Goal: Information Seeking & Learning: Compare options

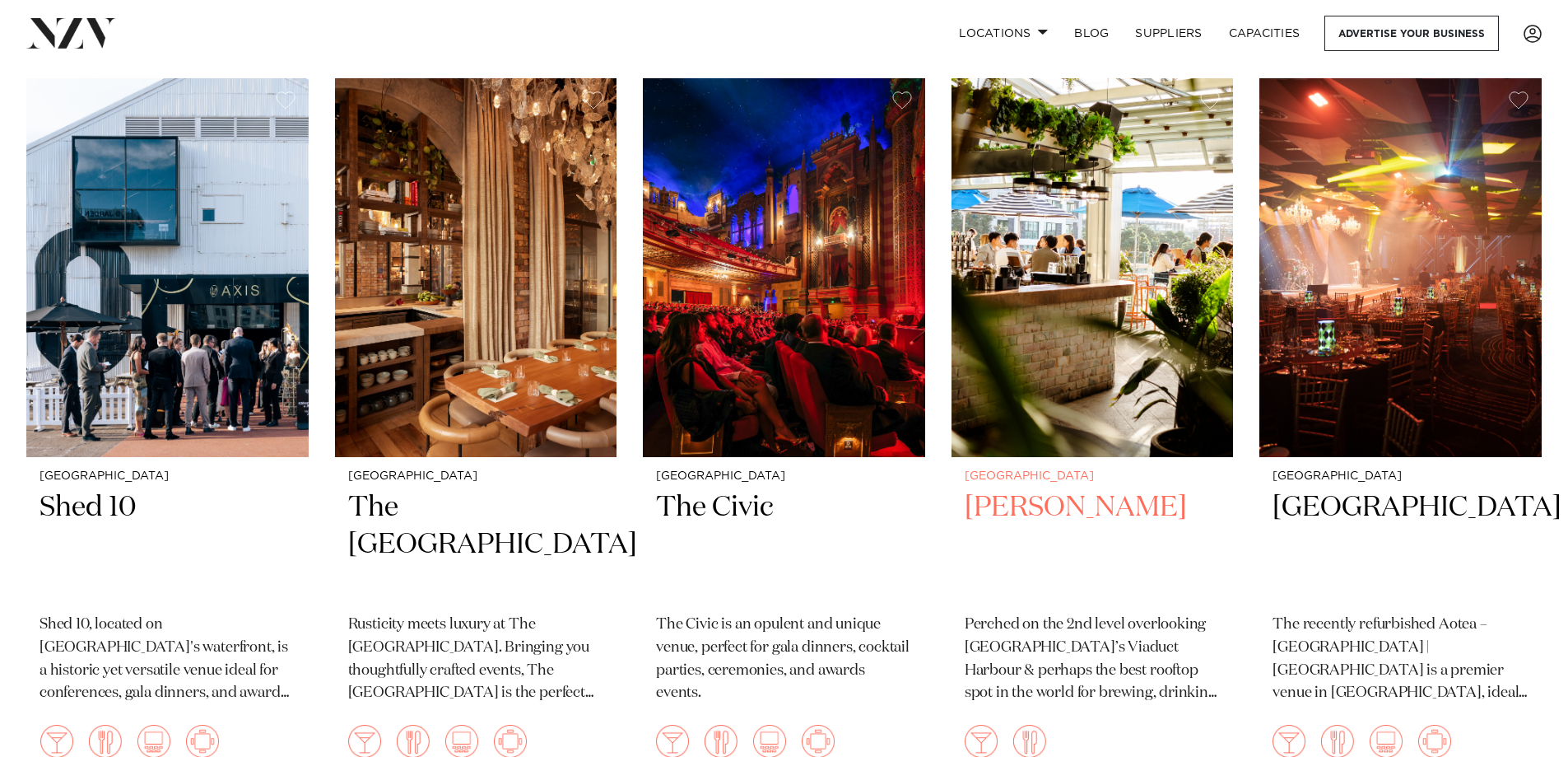
scroll to position [2636, 0]
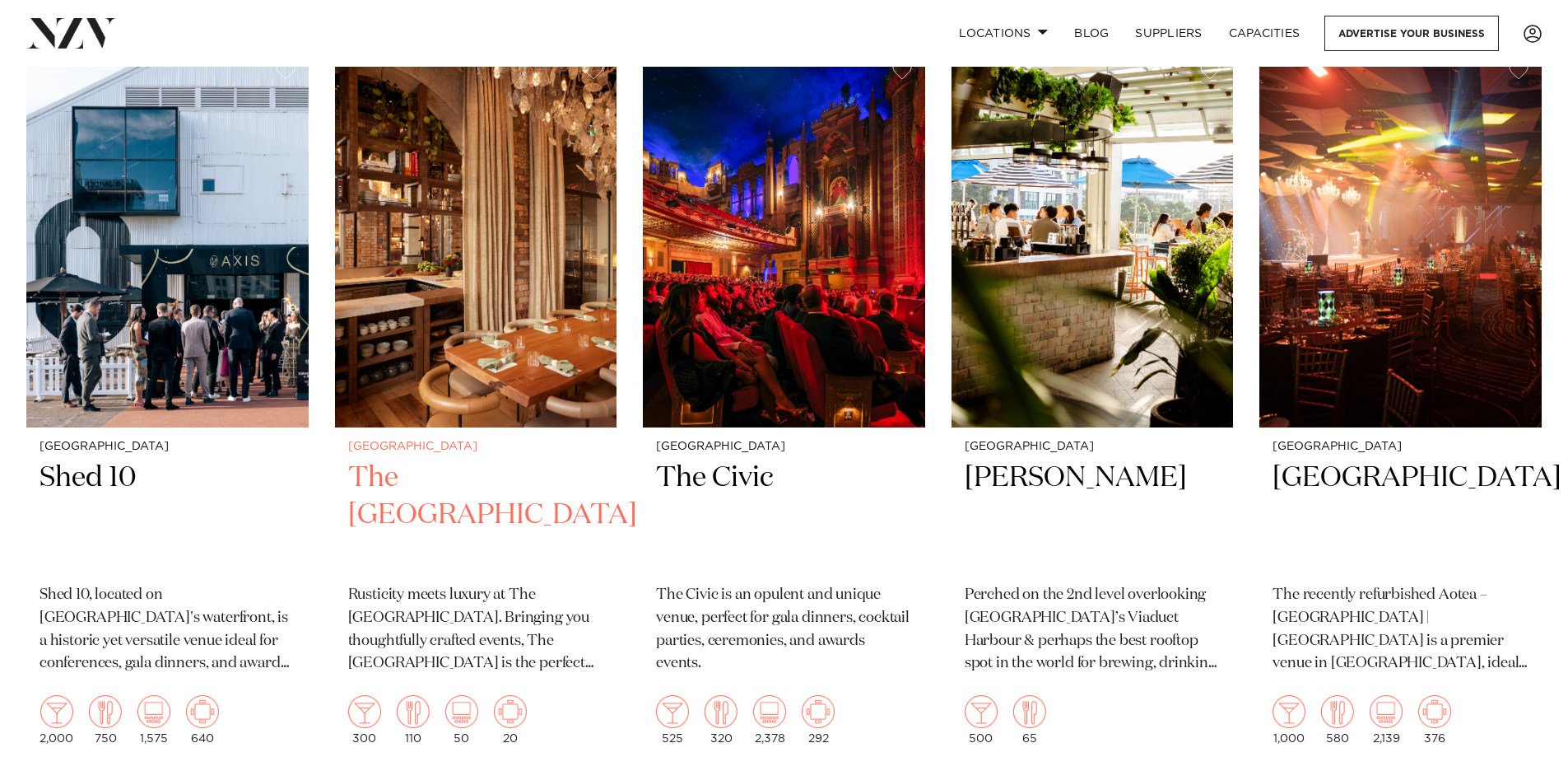
click at [399, 475] on h2 "The Hotel Britomart" at bounding box center [476, 514] width 256 height 111
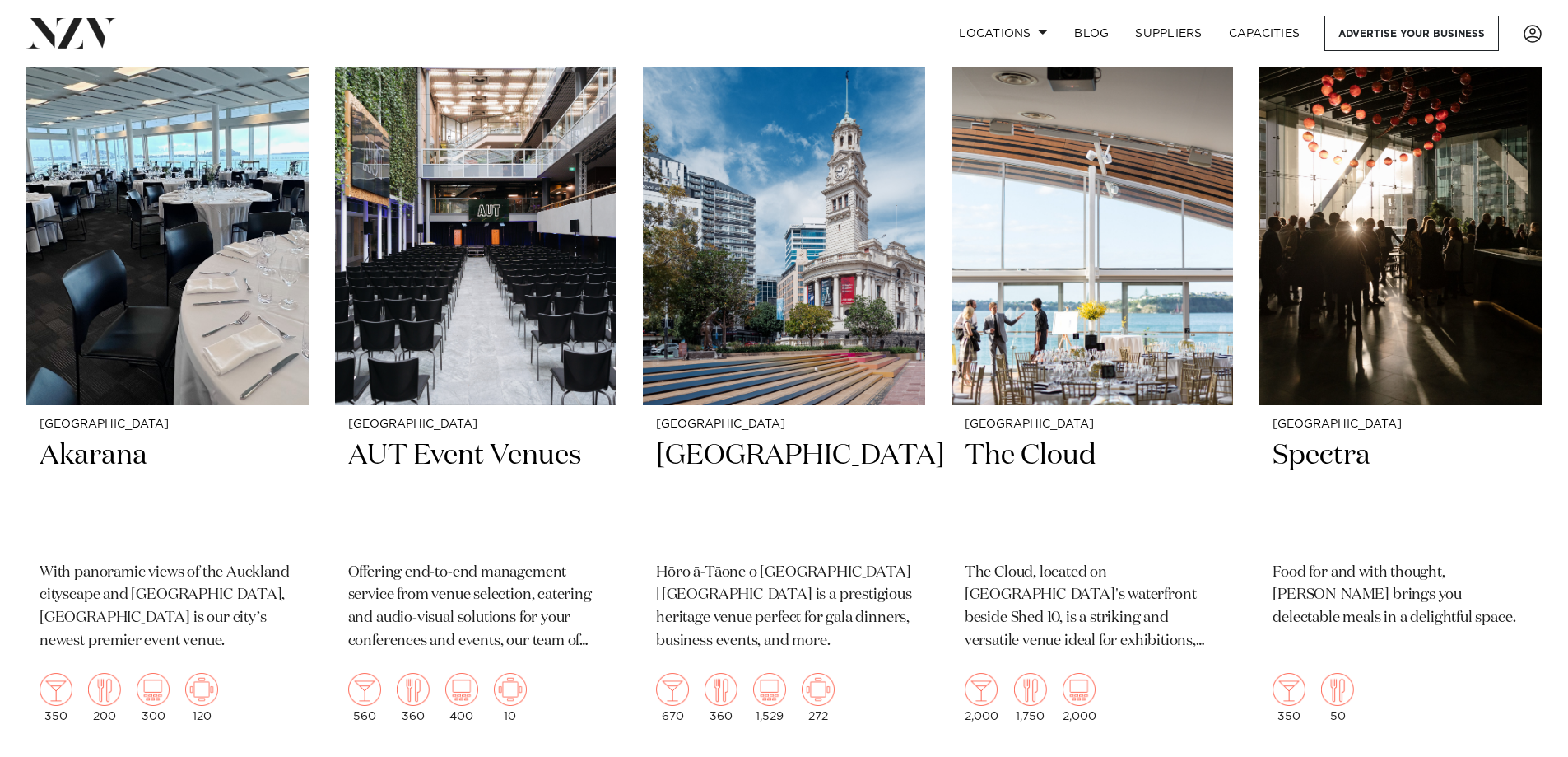
scroll to position [4118, 0]
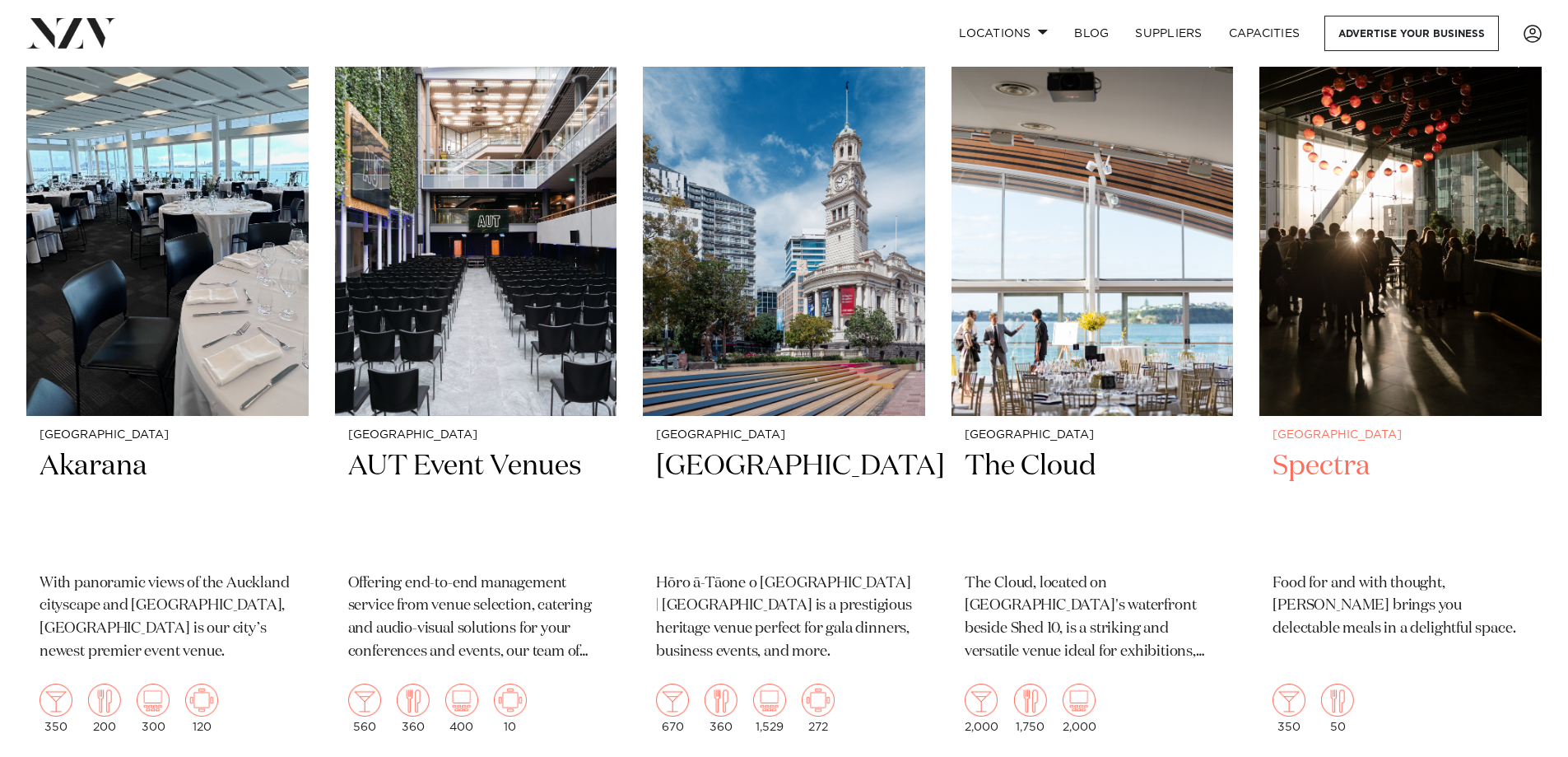
click at [1327, 449] on h2 "Spectra" at bounding box center [1401, 504] width 256 height 111
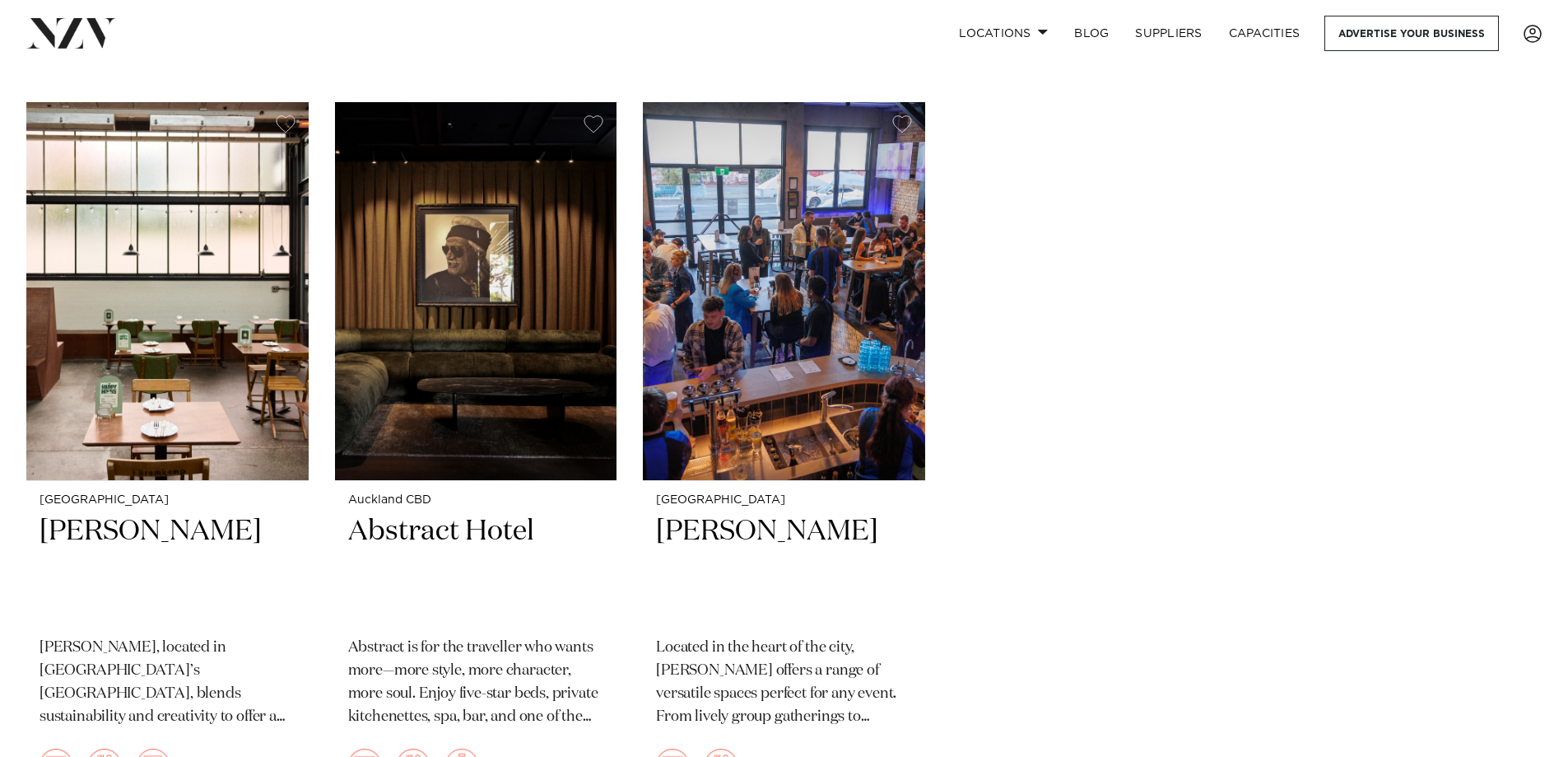
scroll to position [6343, 0]
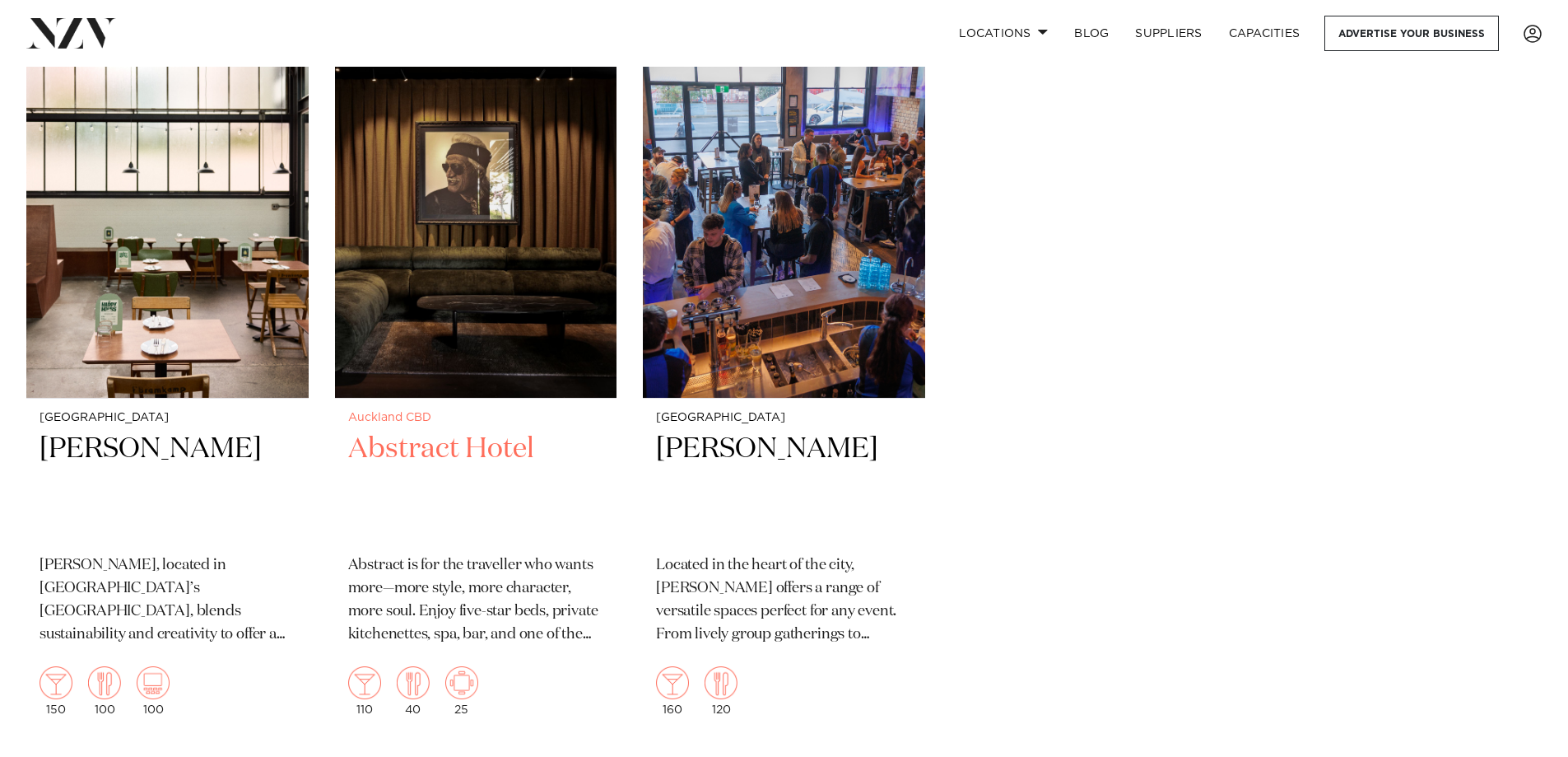
click at [408, 431] on h2 "Abstract Hotel" at bounding box center [476, 486] width 256 height 111
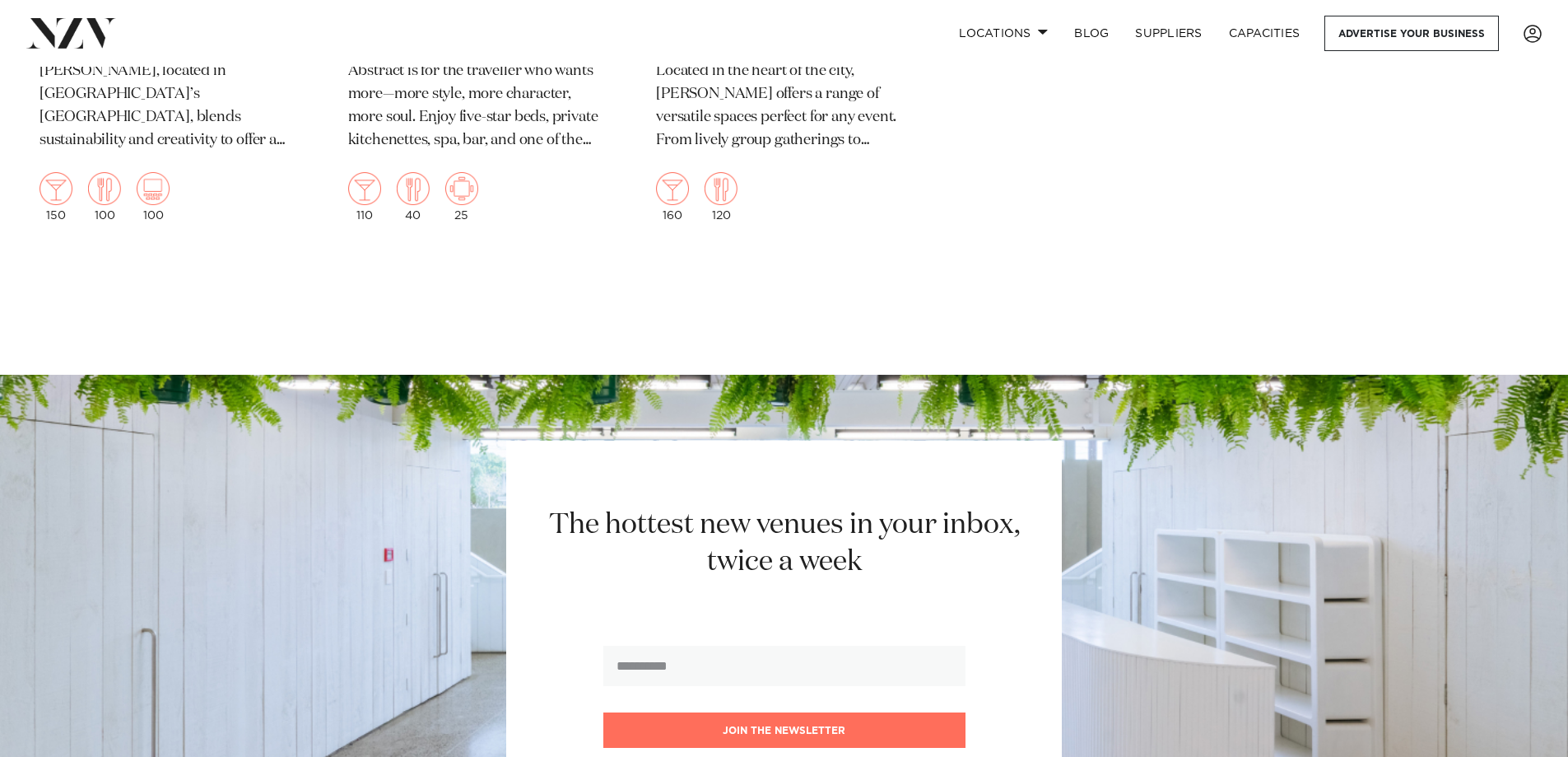
scroll to position [7249, 0]
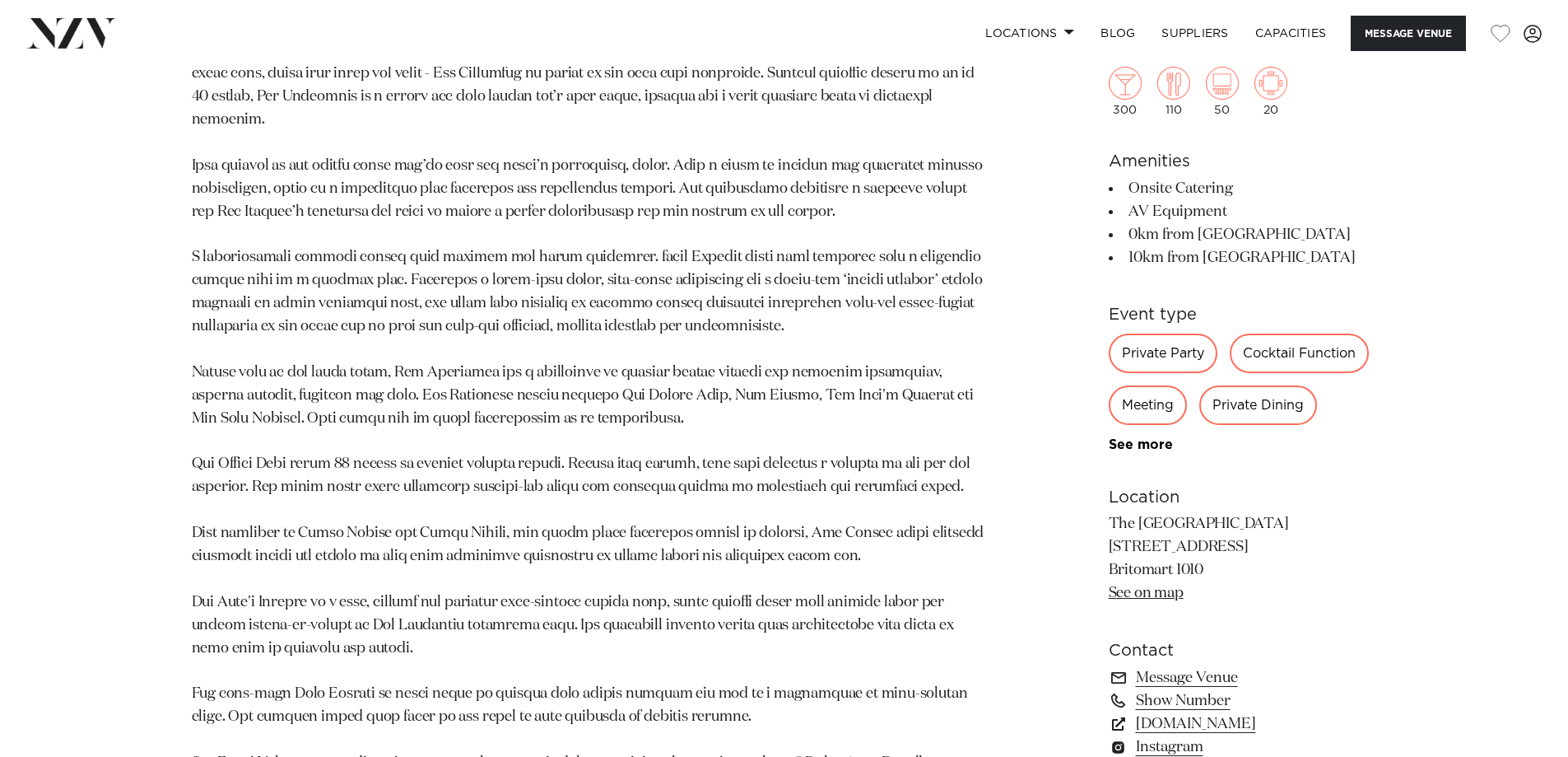
scroll to position [1153, 0]
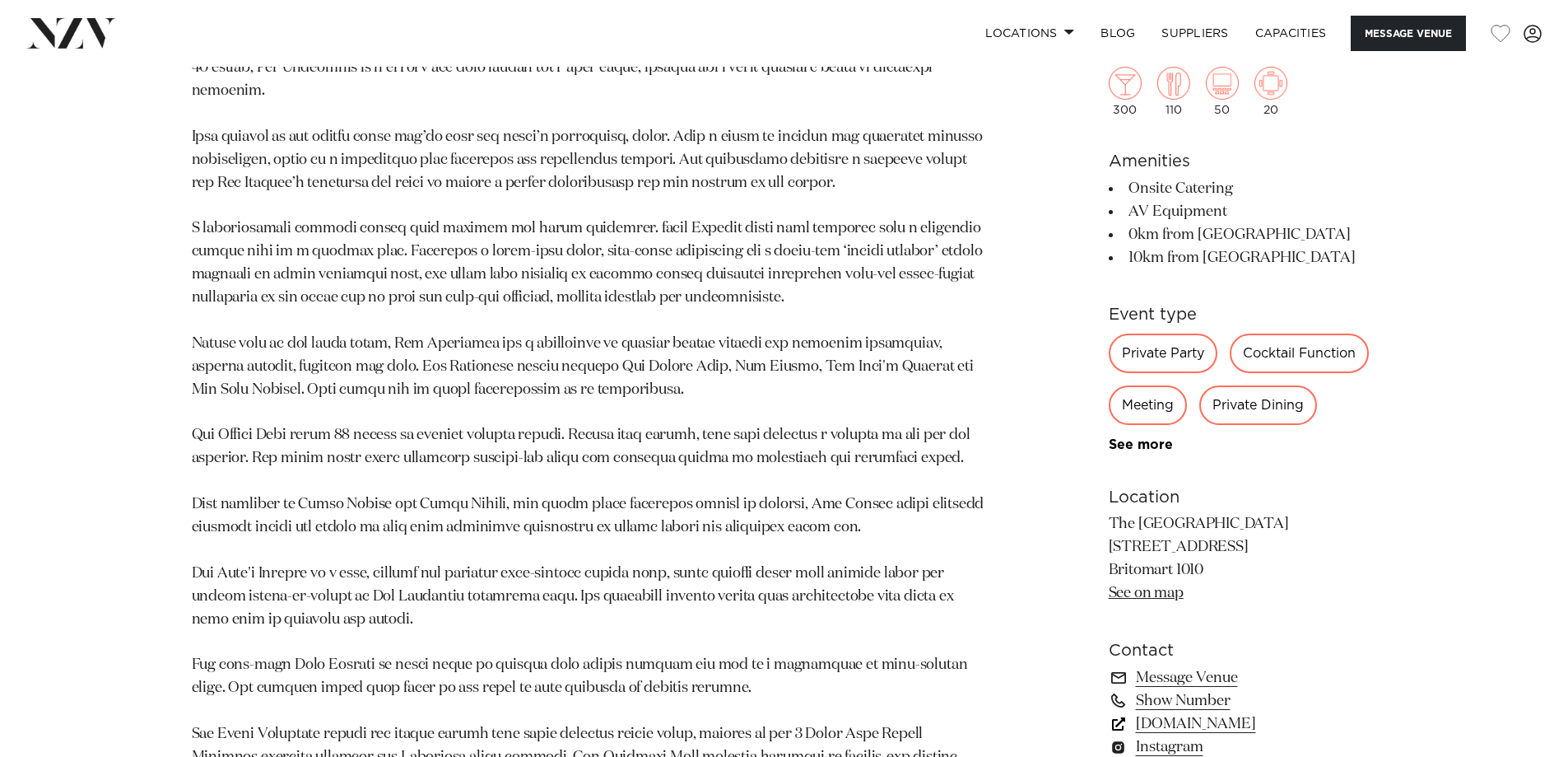
click at [1221, 725] on link "thehotelbritomart.com" at bounding box center [1243, 724] width 268 height 23
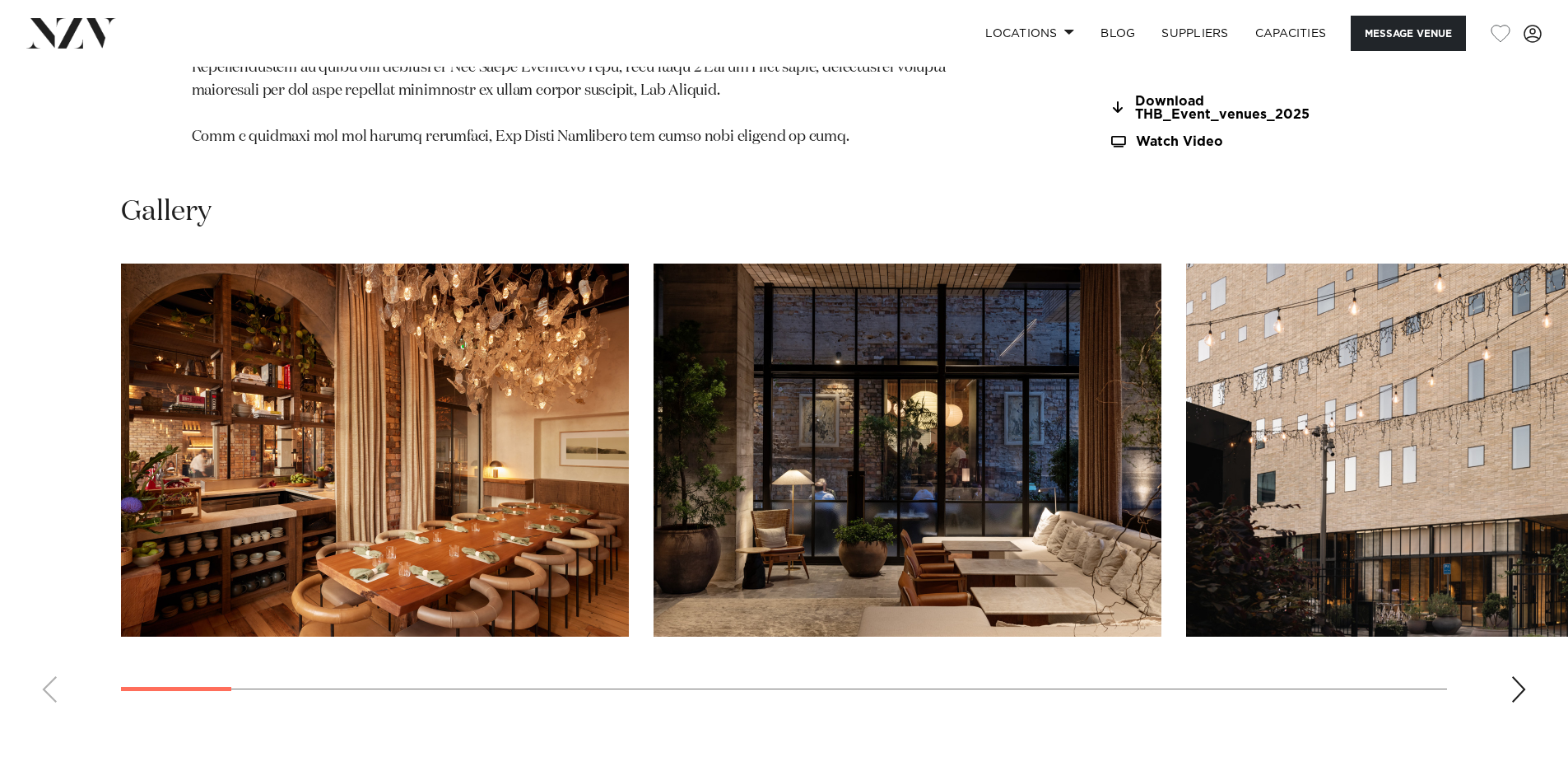
scroll to position [2224, 0]
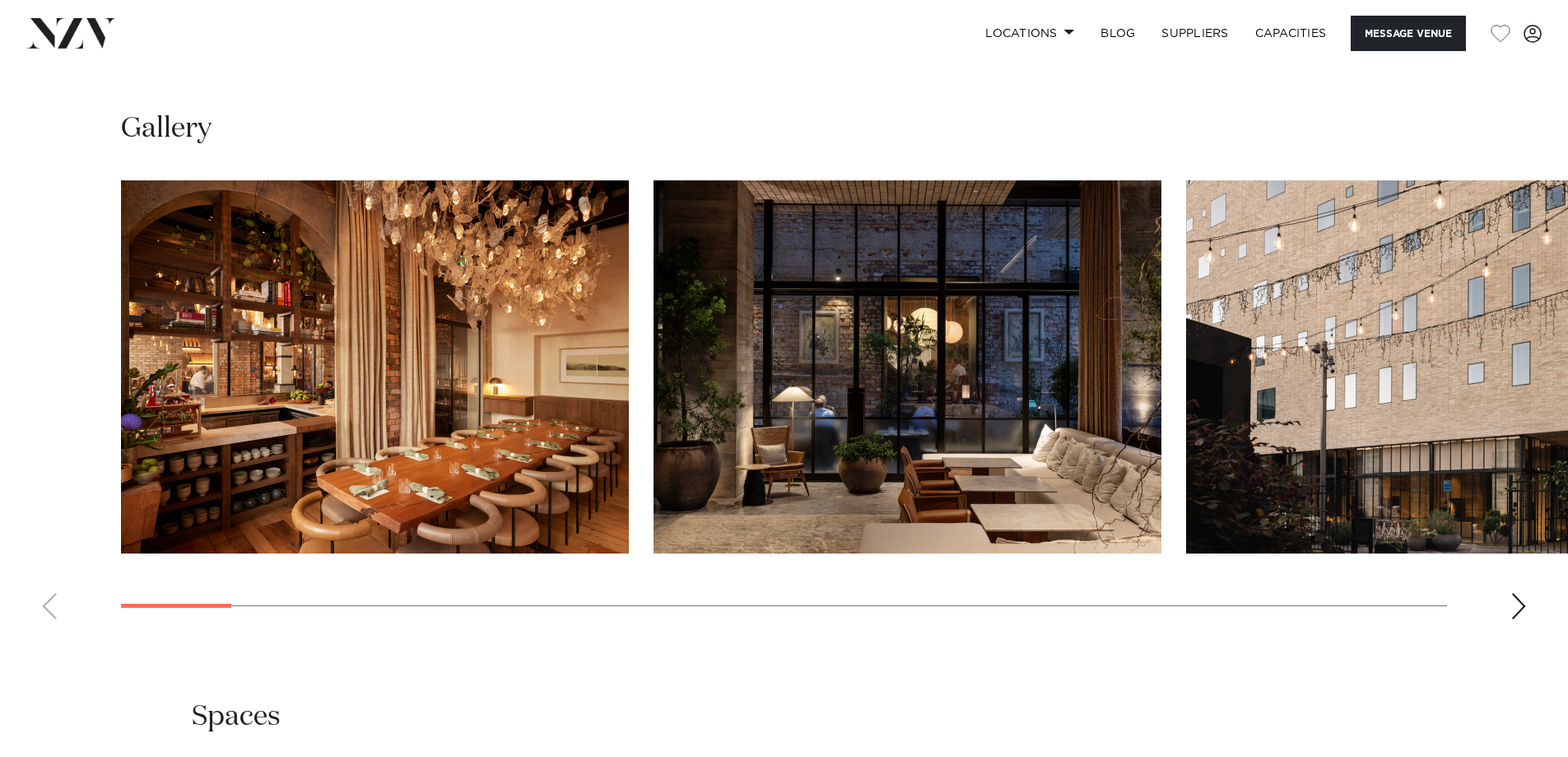
click at [1521, 602] on div "Next slide" at bounding box center [1519, 606] width 17 height 27
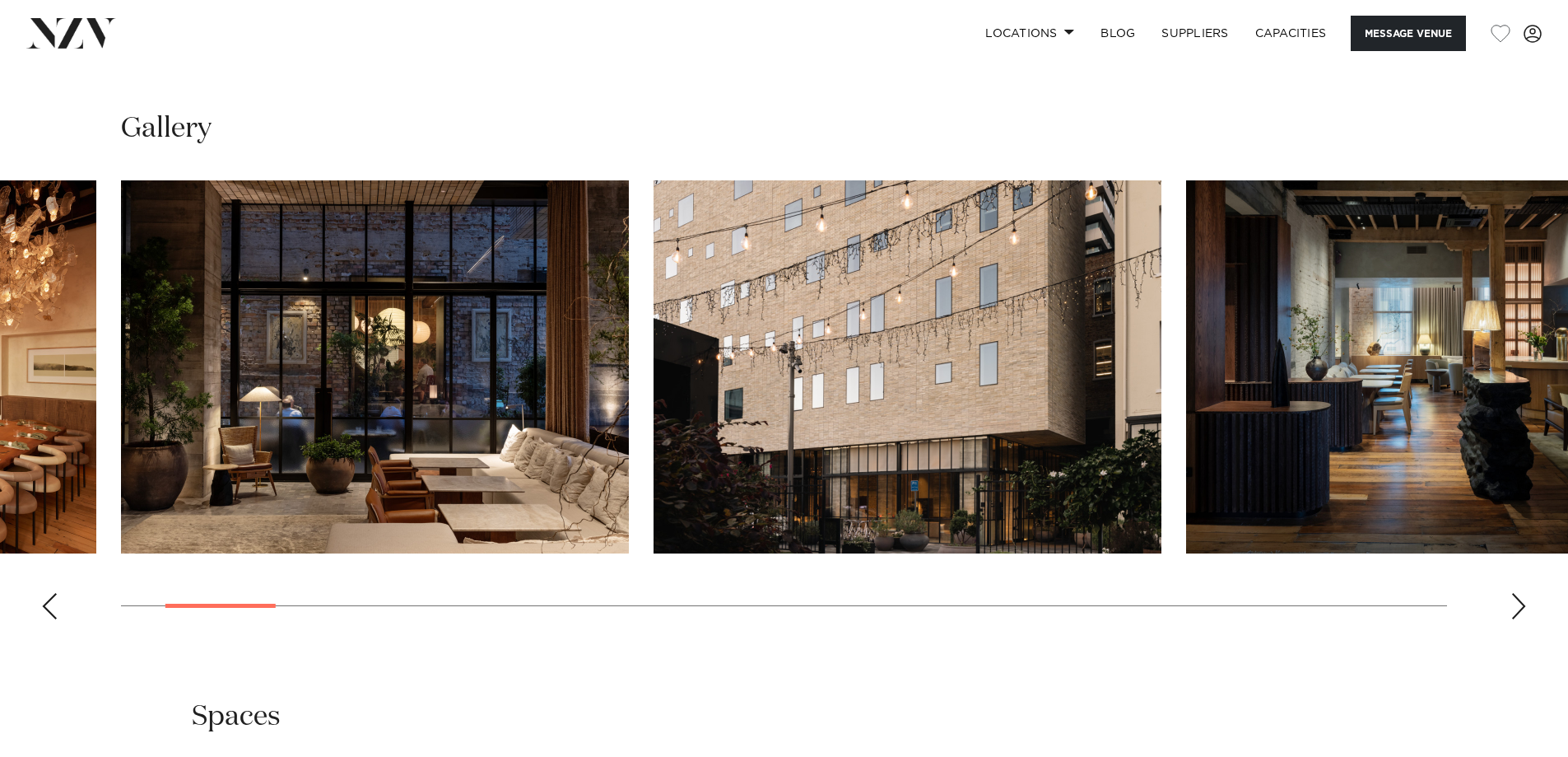
click at [1521, 602] on div "Next slide" at bounding box center [1519, 606] width 17 height 27
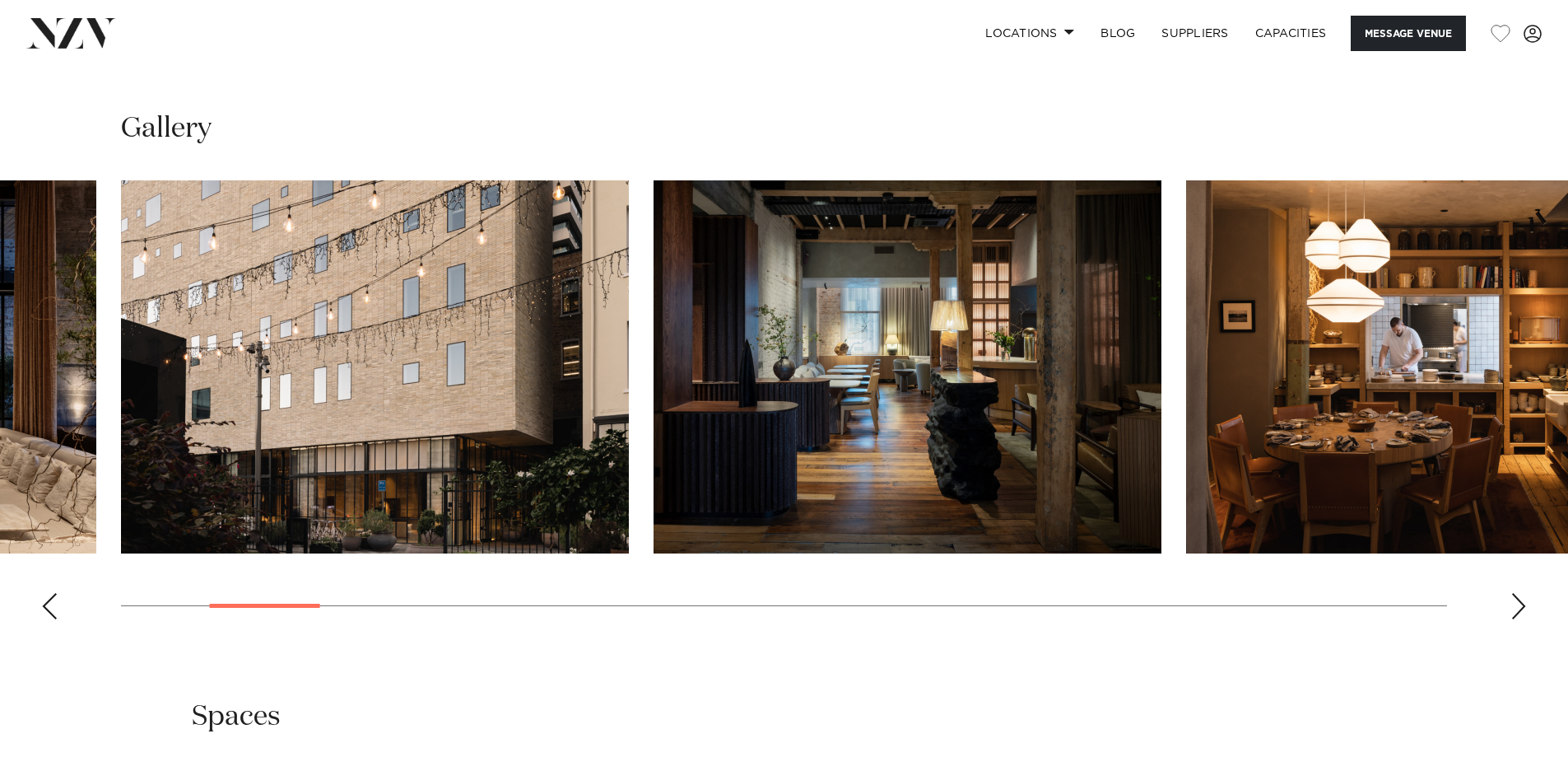
click at [1521, 602] on div "Next slide" at bounding box center [1519, 606] width 17 height 27
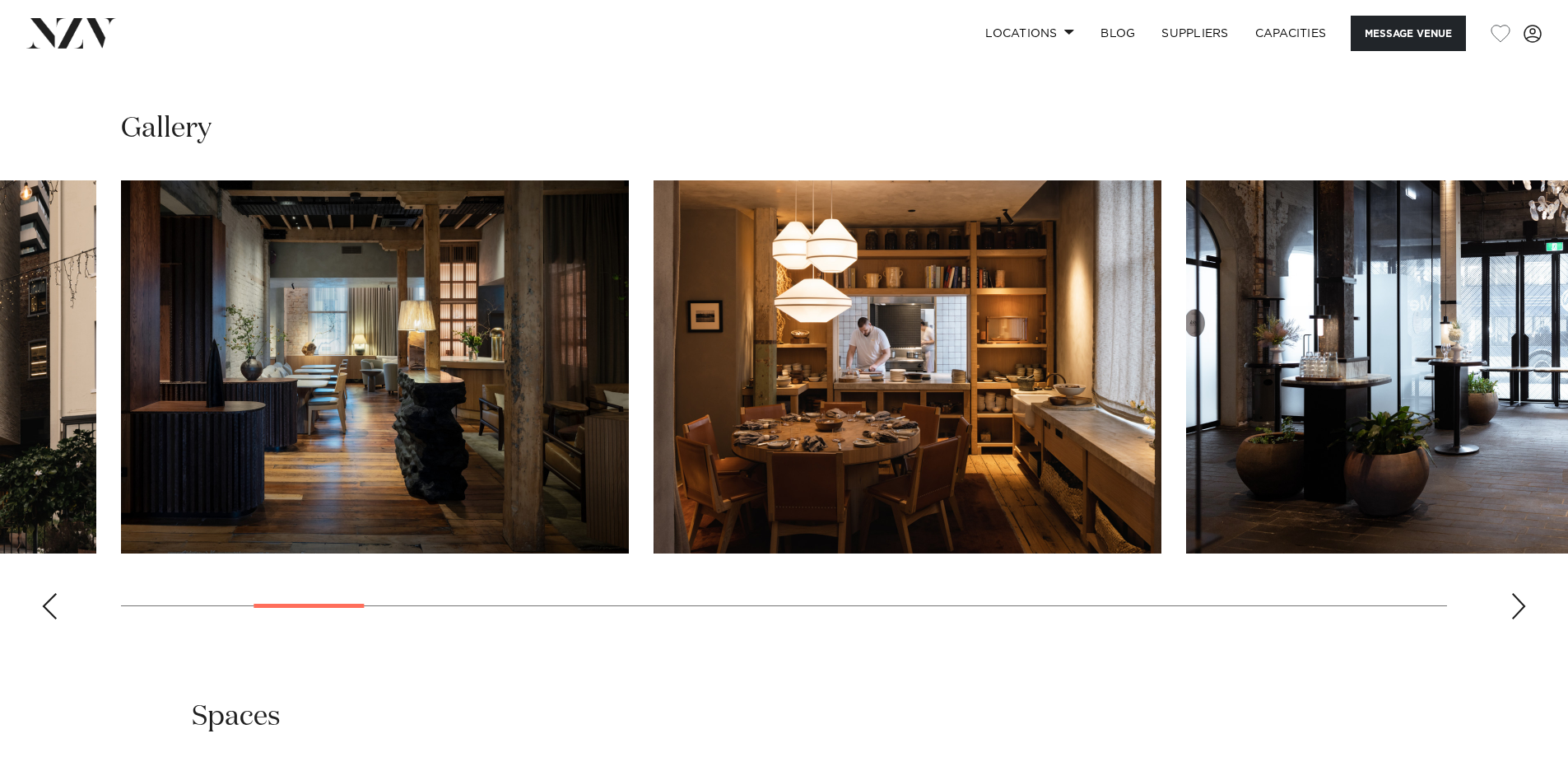
click at [1521, 602] on div "Next slide" at bounding box center [1519, 606] width 17 height 27
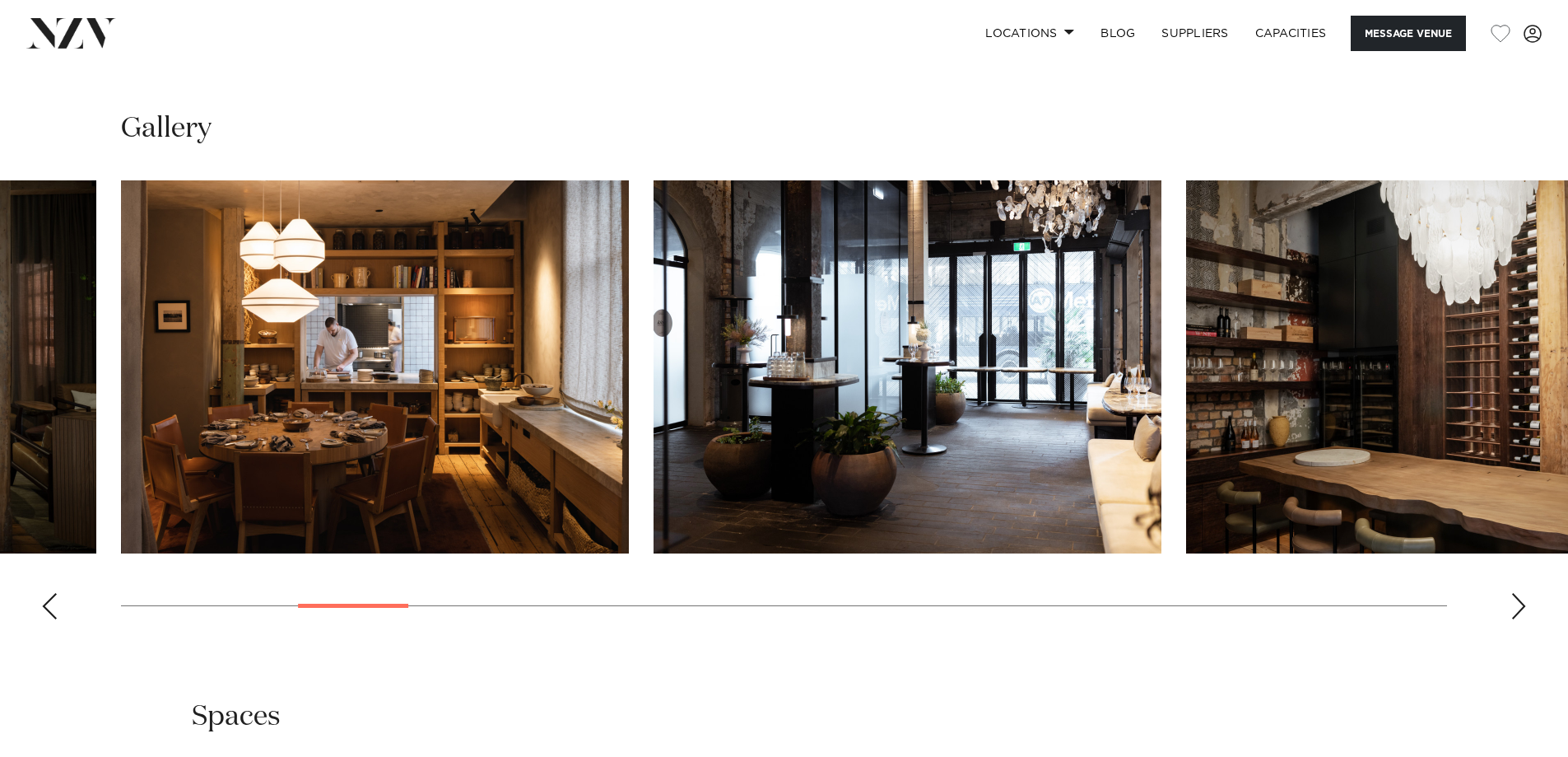
click at [1521, 602] on div "Next slide" at bounding box center [1519, 606] width 17 height 27
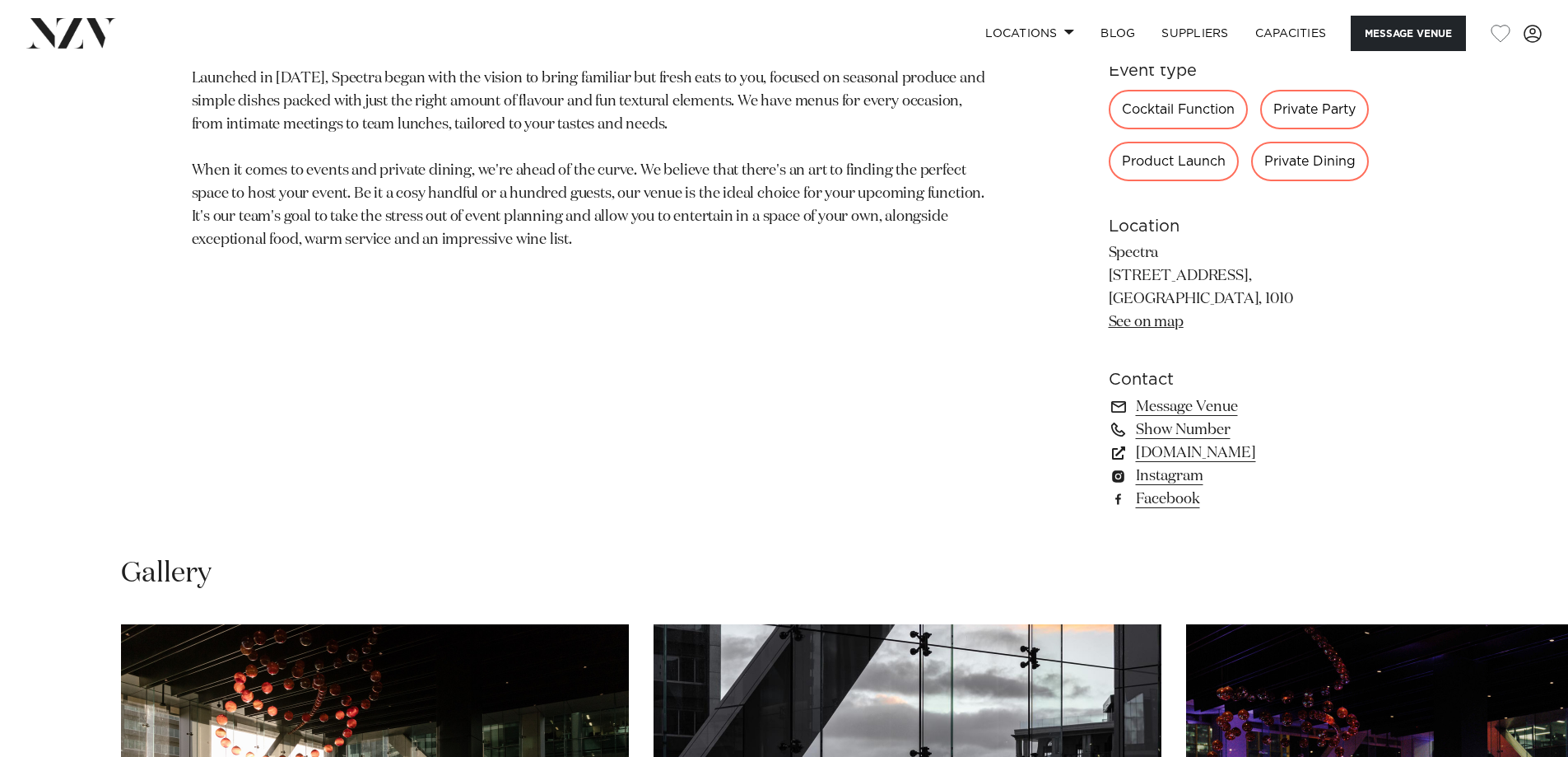
scroll to position [989, 0]
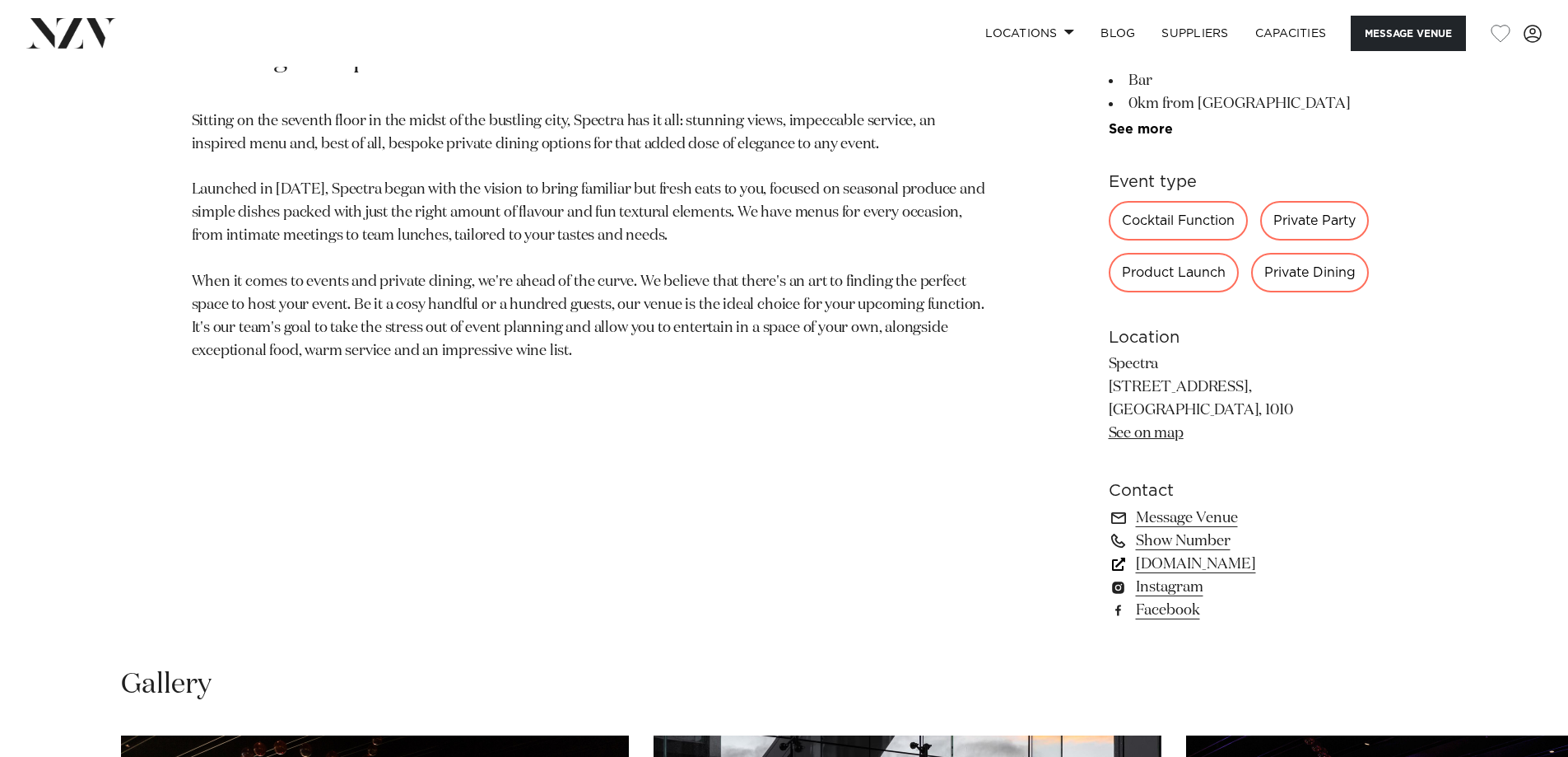
click at [1222, 564] on link "[DOMAIN_NAME]" at bounding box center [1243, 564] width 268 height 23
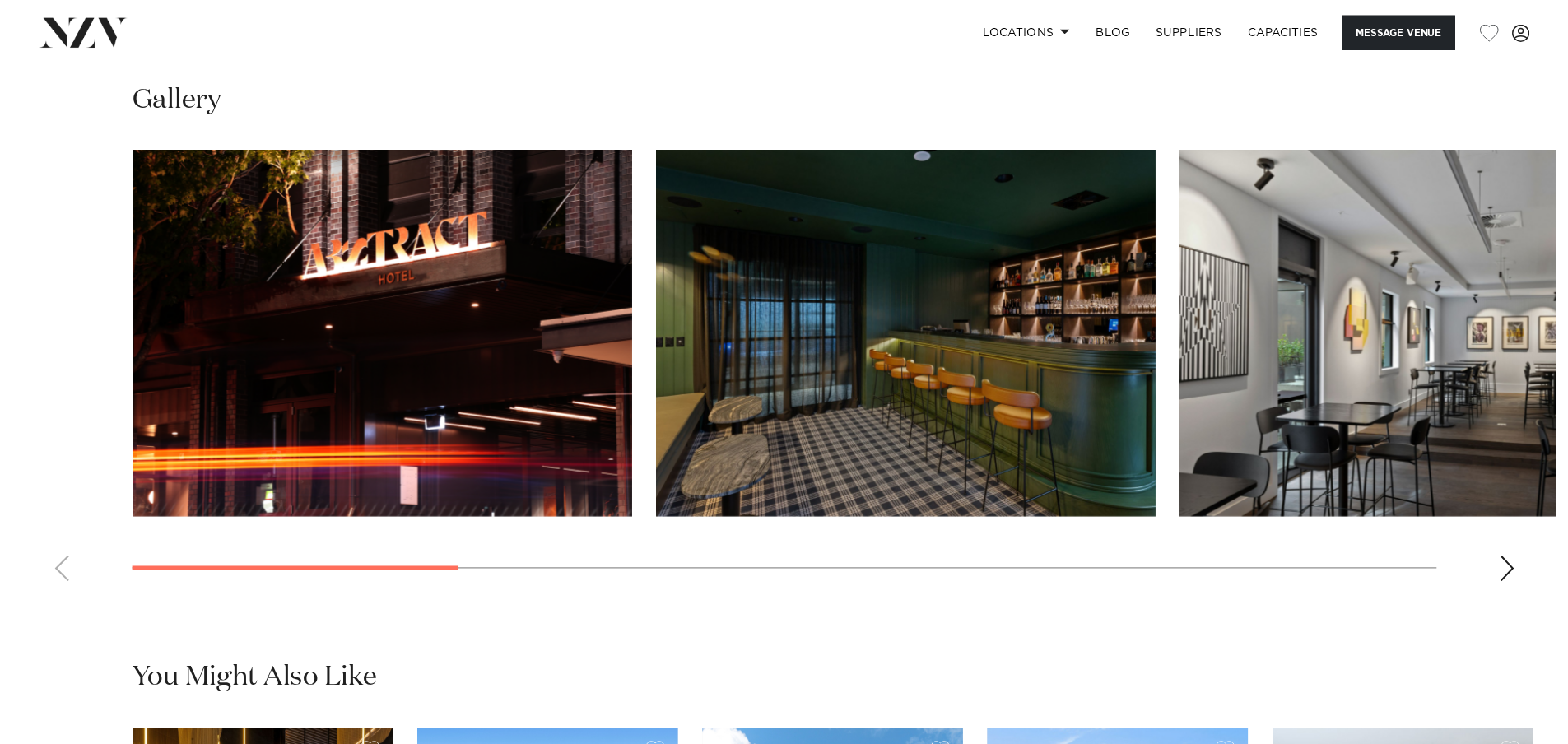
scroll to position [1646, 0]
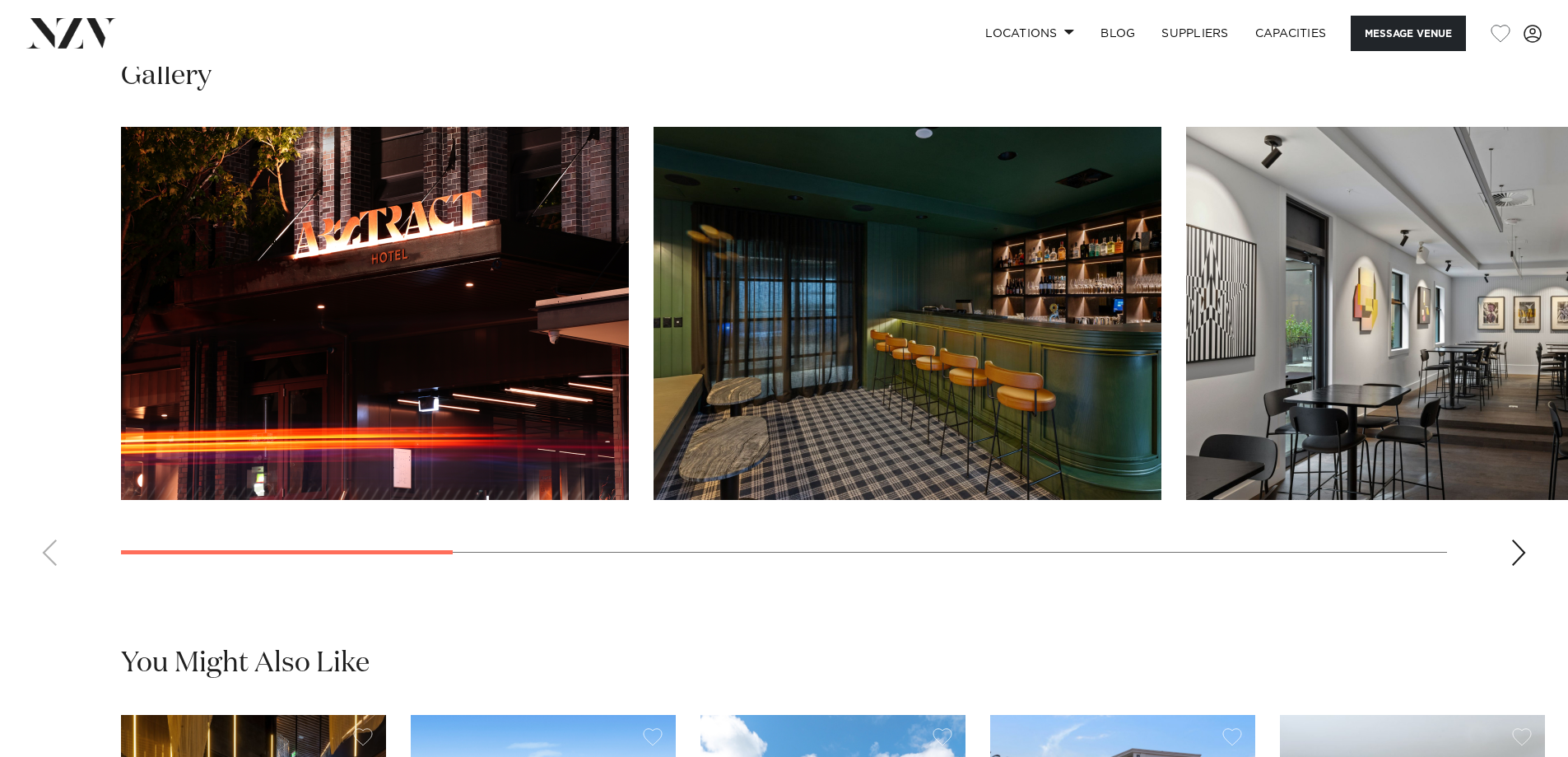
click at [1522, 552] on div "Next slide" at bounding box center [1519, 553] width 17 height 27
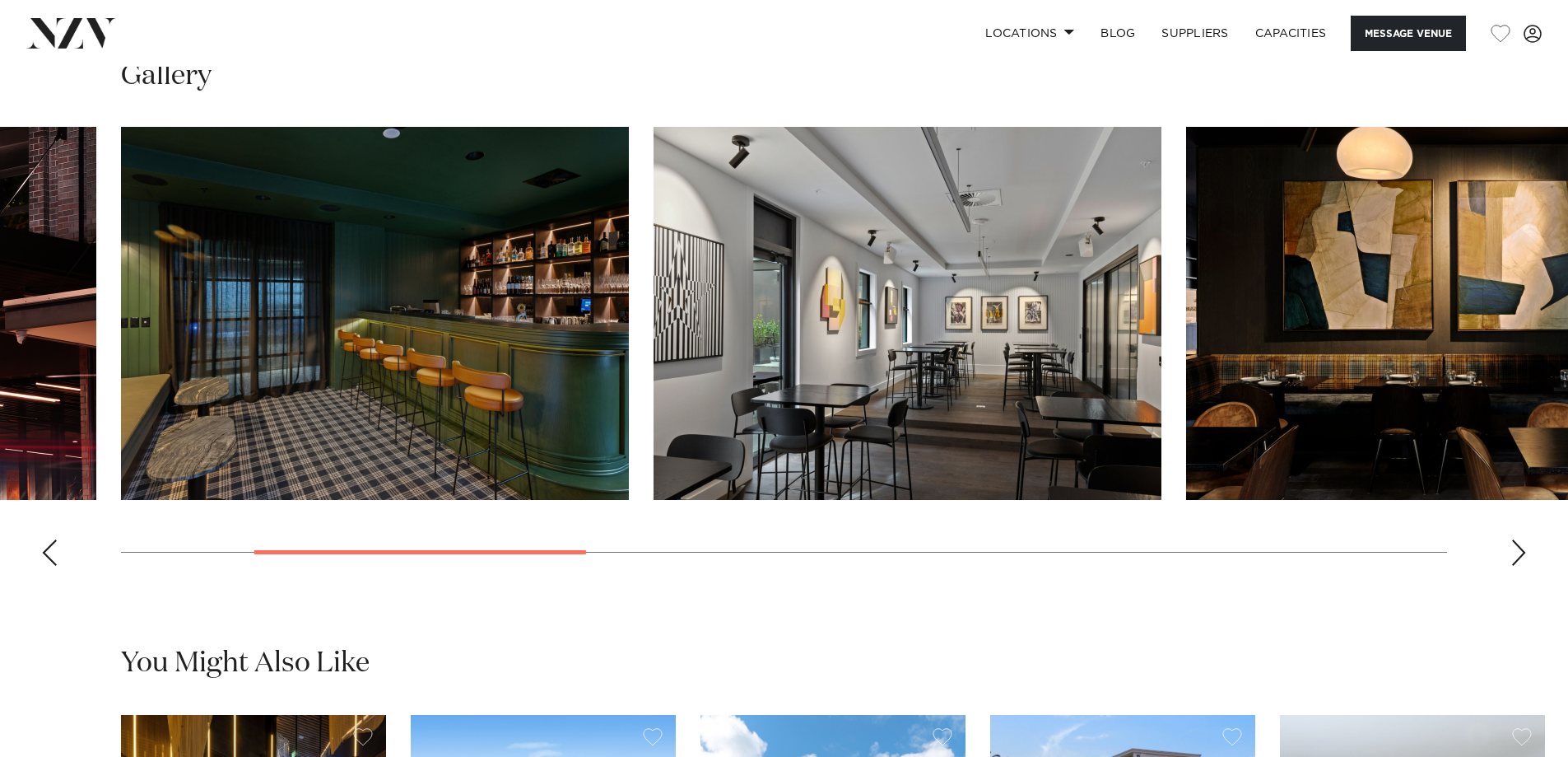
click at [1522, 552] on div "Next slide" at bounding box center [1519, 553] width 17 height 27
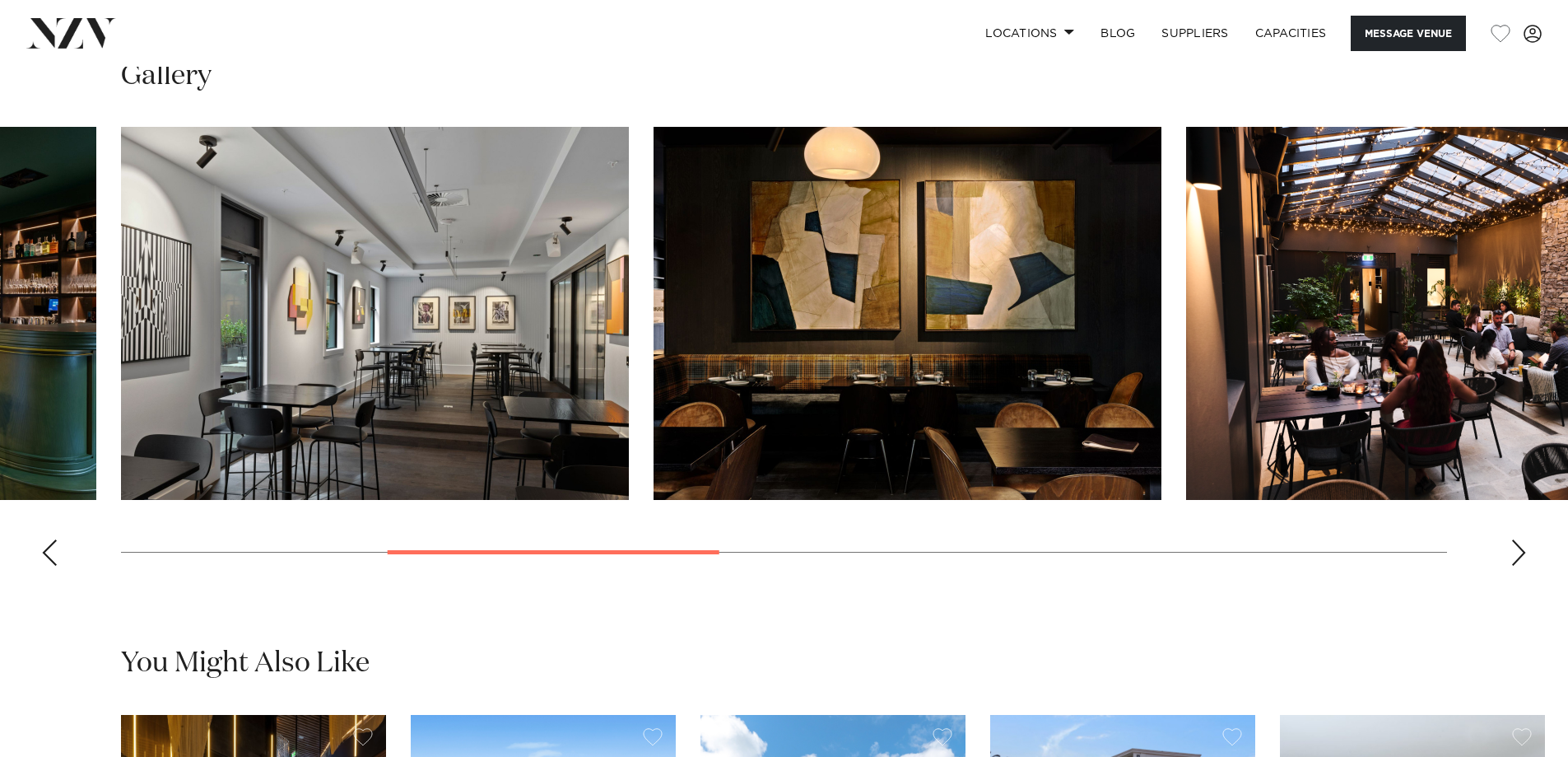
click at [1522, 552] on div "Next slide" at bounding box center [1519, 553] width 17 height 27
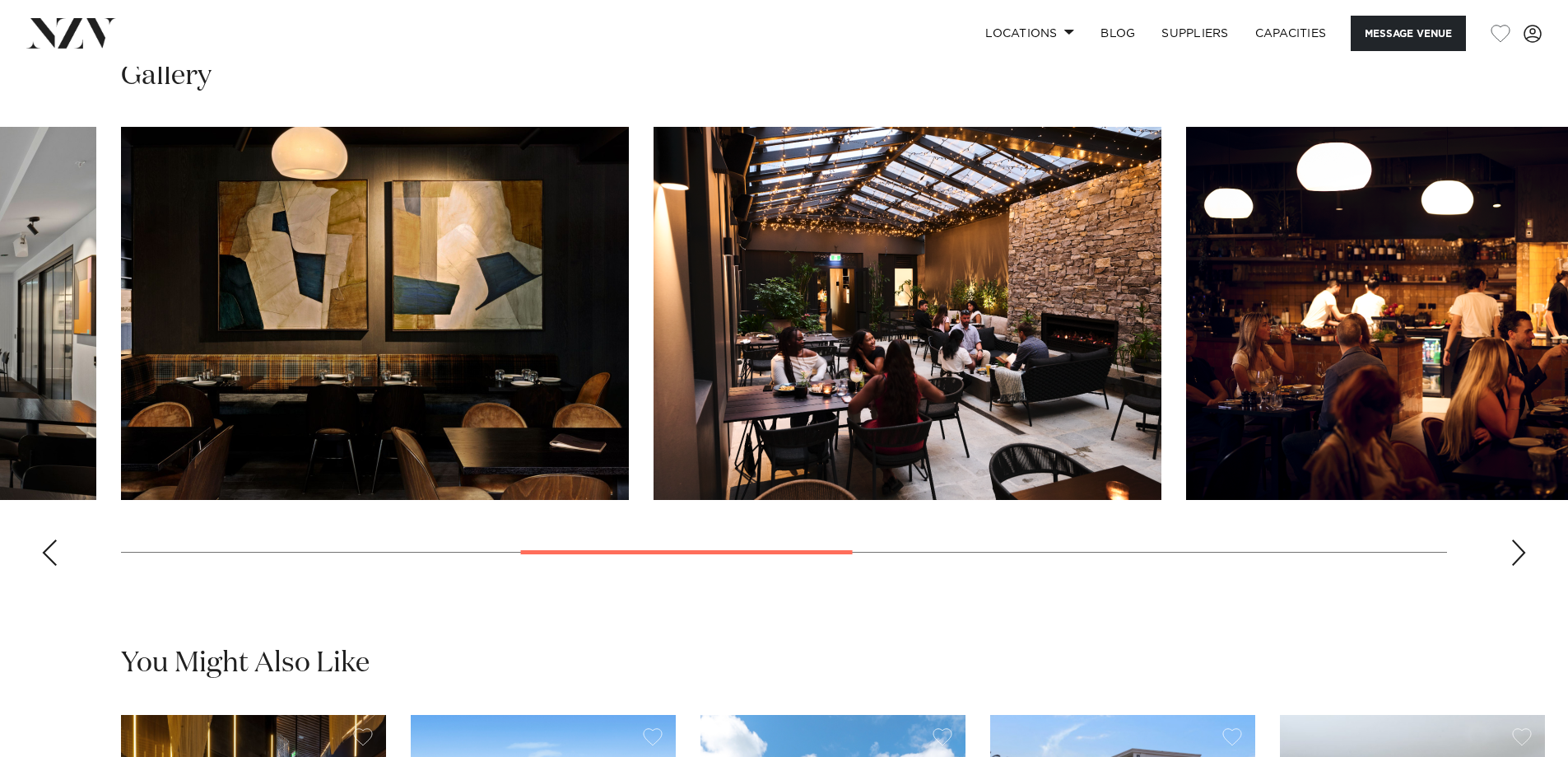
click at [1522, 552] on div "Next slide" at bounding box center [1519, 553] width 17 height 27
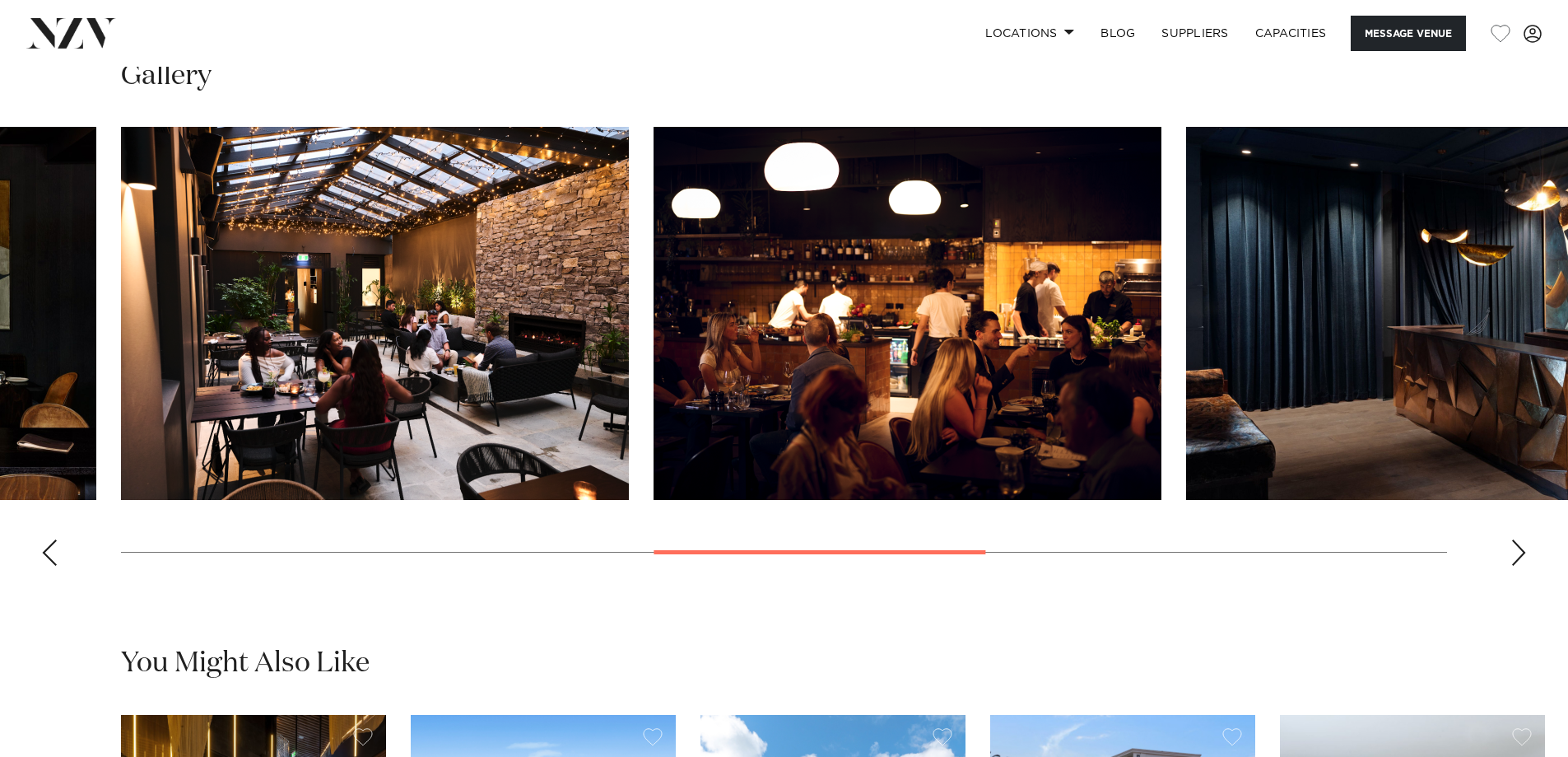
click at [1522, 552] on div "Next slide" at bounding box center [1519, 553] width 17 height 27
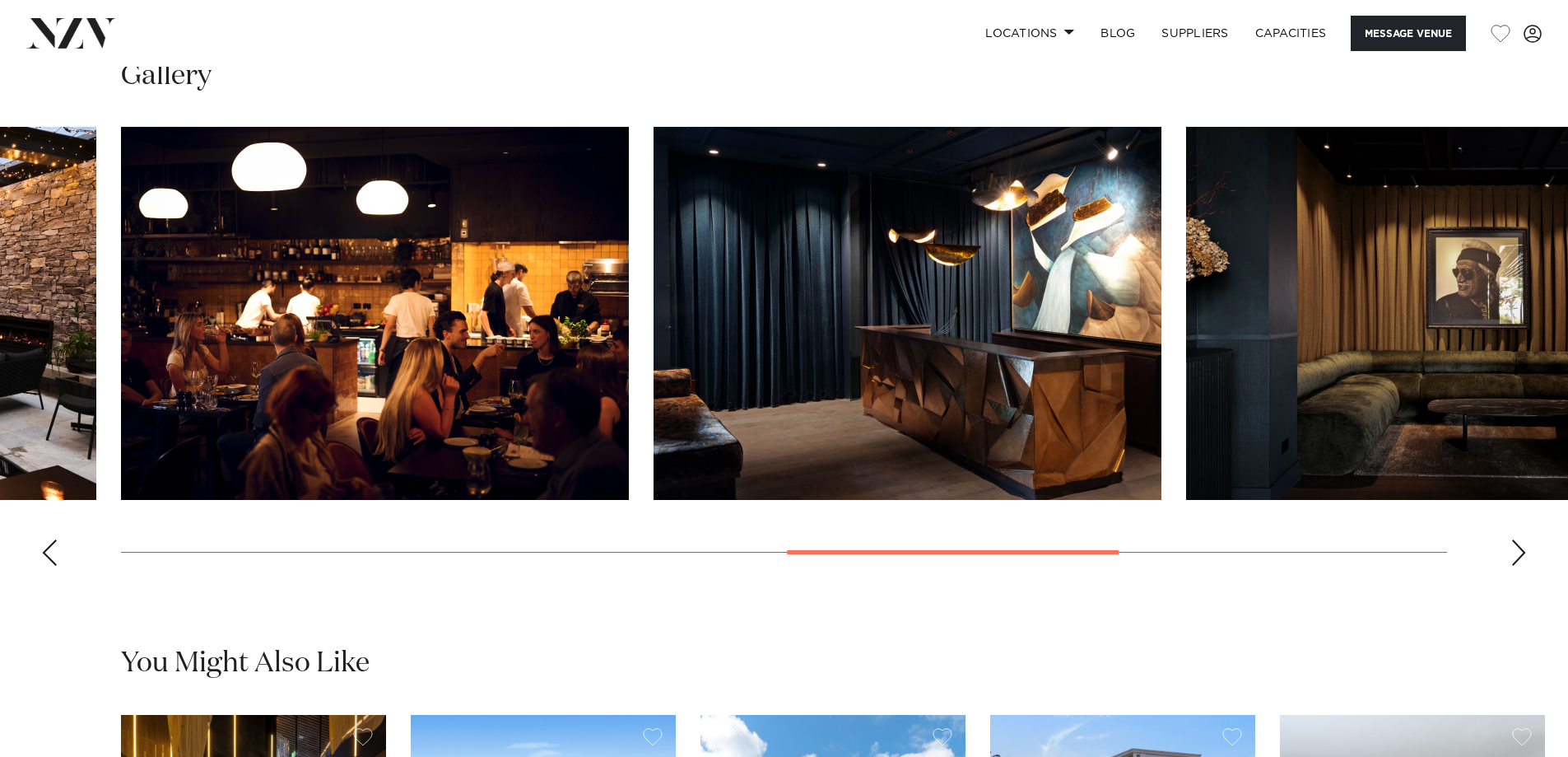
click at [1522, 552] on div "Next slide" at bounding box center [1519, 553] width 17 height 27
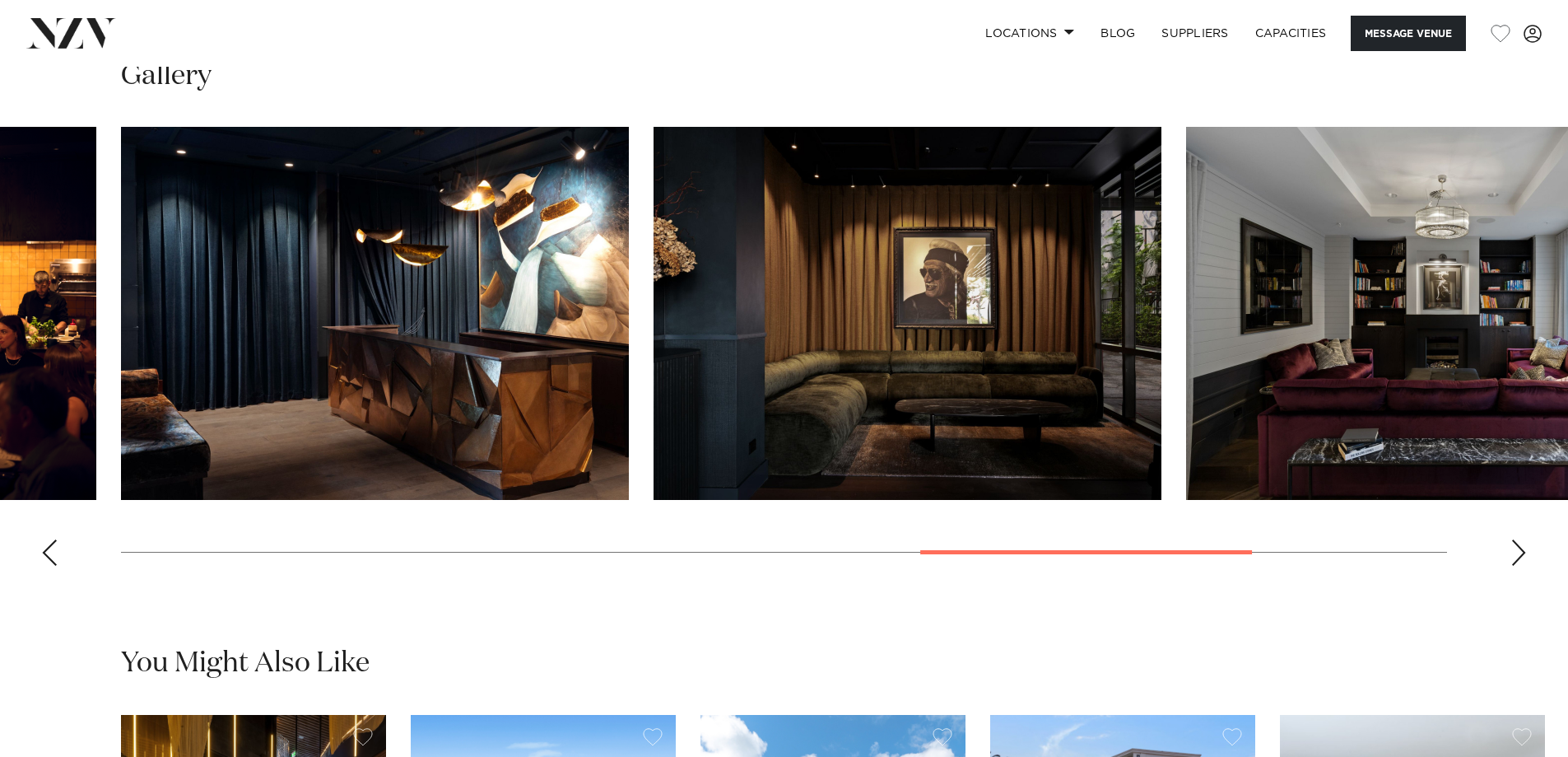
click at [1522, 552] on div "Next slide" at bounding box center [1519, 553] width 17 height 27
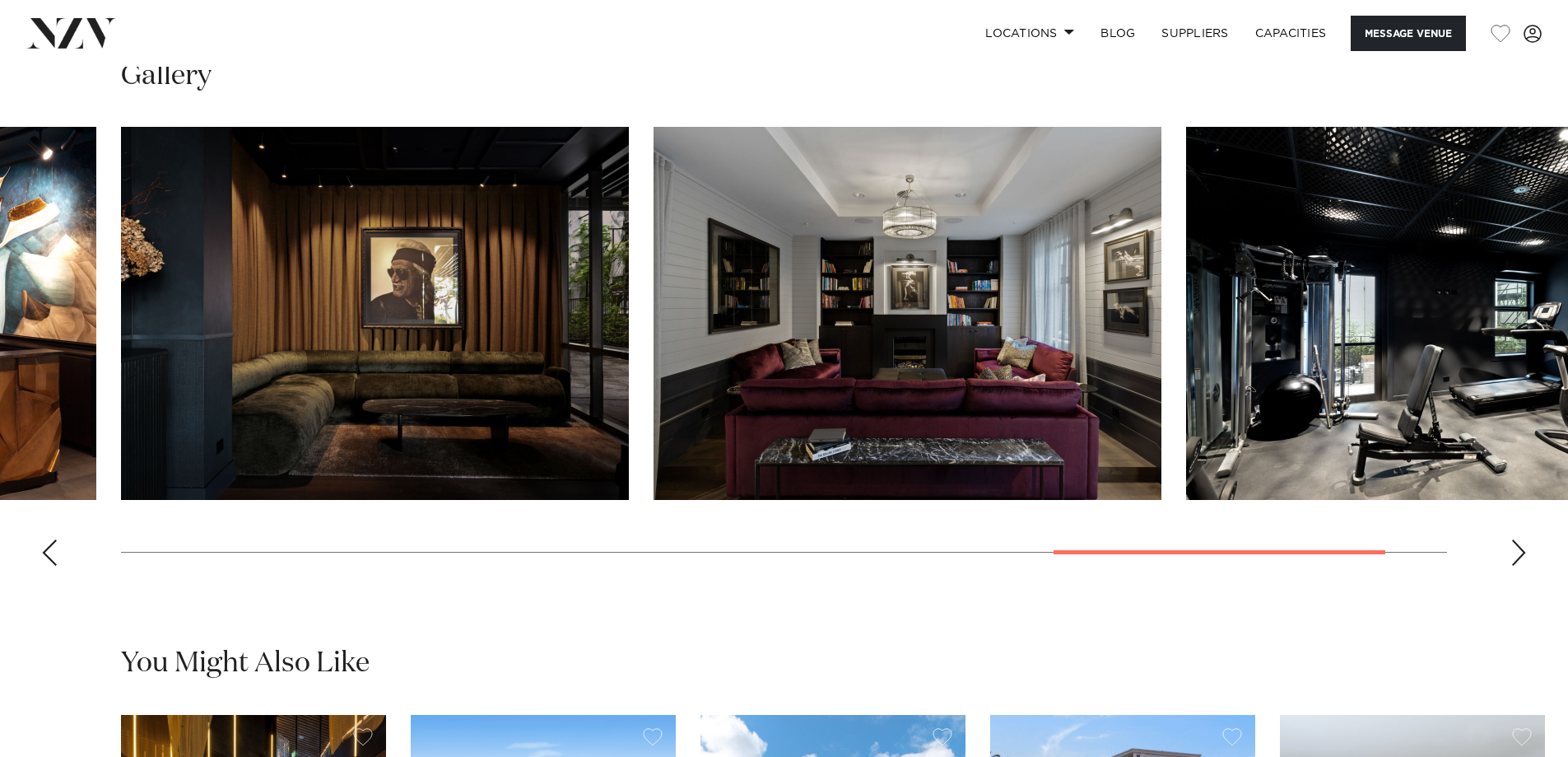
click at [1522, 552] on div "Next slide" at bounding box center [1519, 553] width 17 height 27
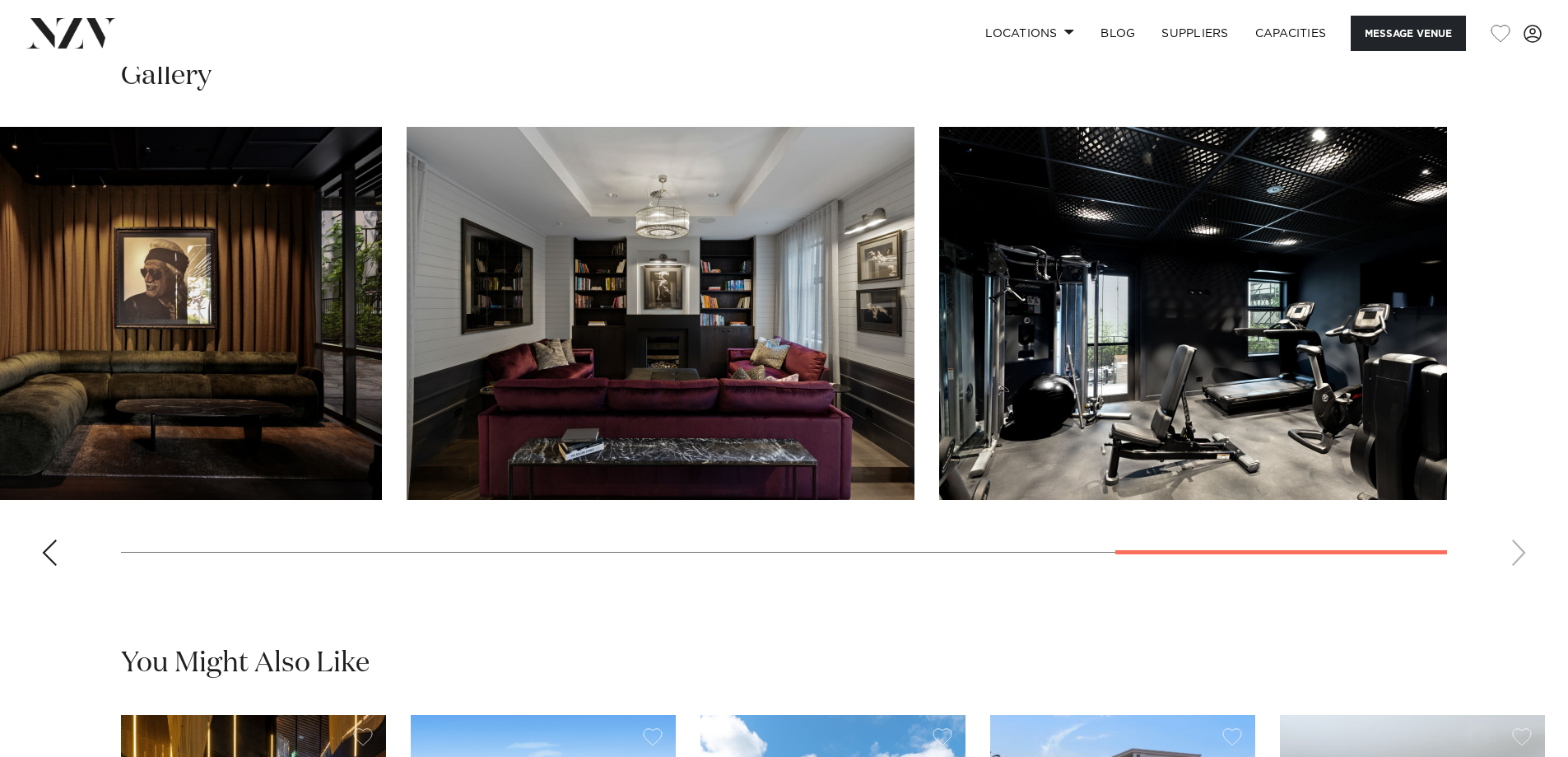
click at [1522, 552] on swiper-container at bounding box center [784, 353] width 1568 height 452
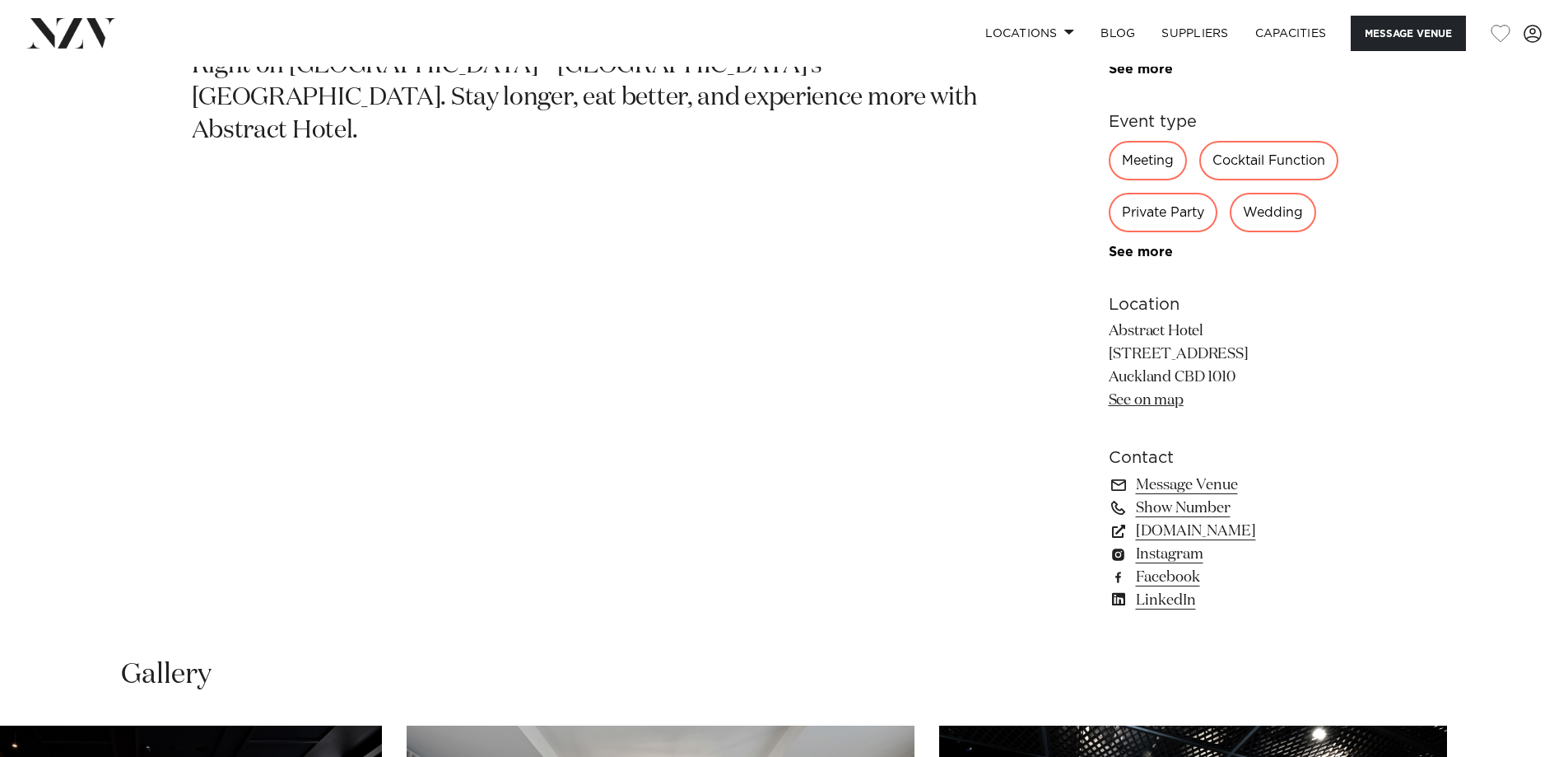
scroll to position [1070, 0]
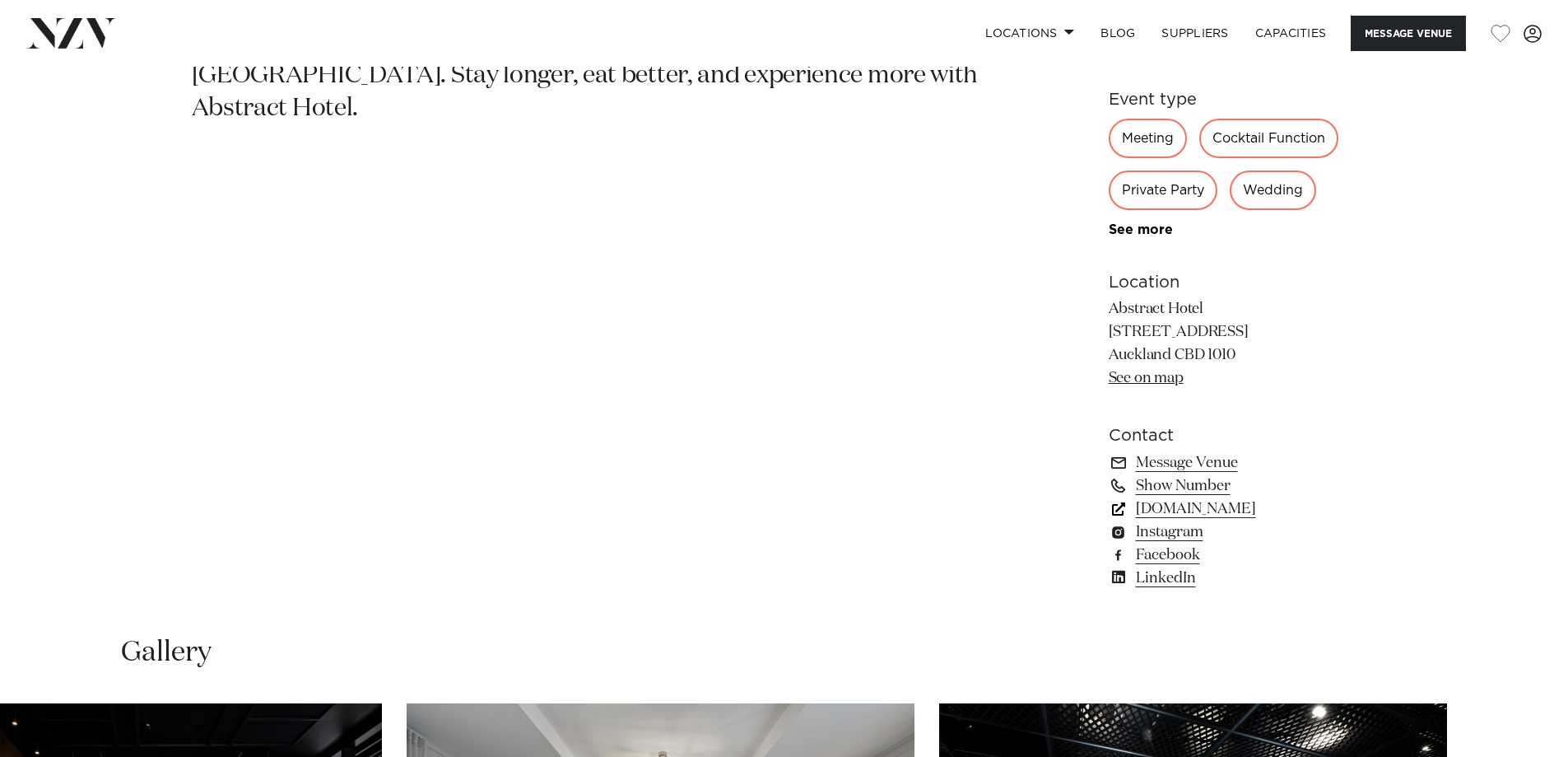
click at [1233, 509] on link "abstracthotel.co.nz" at bounding box center [1243, 509] width 268 height 23
